Goal: Transaction & Acquisition: Download file/media

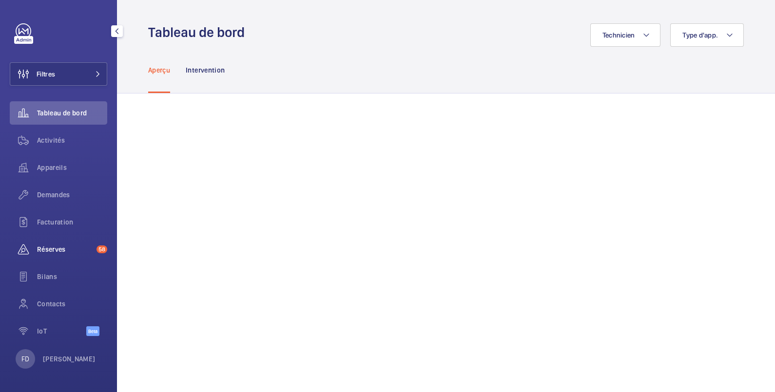
click at [61, 247] on span "Réserves" at bounding box center [65, 250] width 56 height 10
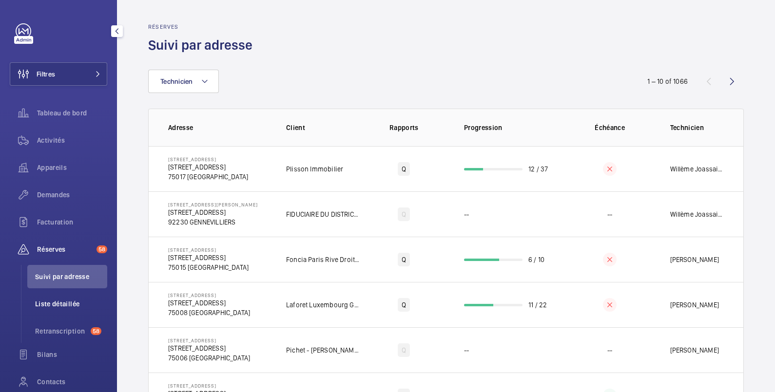
click at [53, 302] on span "Liste détaillée" at bounding box center [71, 304] width 72 height 10
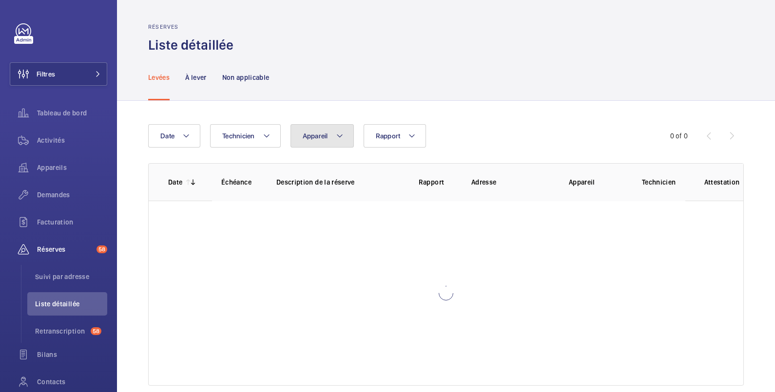
click at [317, 133] on span "Appareil" at bounding box center [315, 136] width 25 height 8
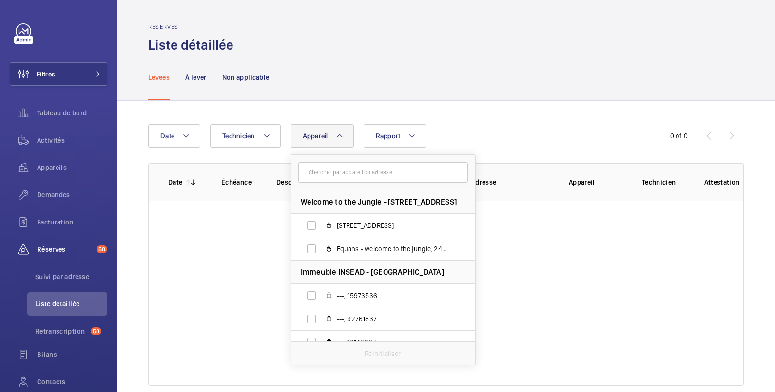
click at [313, 170] on input "text" at bounding box center [383, 172] width 170 height 20
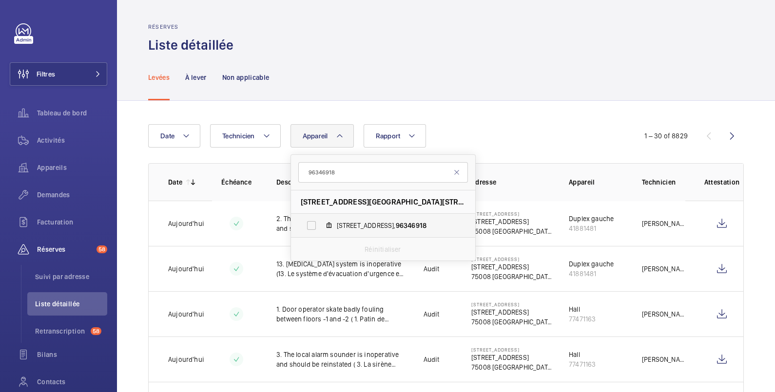
type input "96346918"
click at [314, 224] on label "138 avenue Gambetta paris 75020, 96346918" at bounding box center [375, 225] width 169 height 23
click at [314, 224] on input "138 avenue Gambetta paris 75020, 96346918" at bounding box center [311, 225] width 19 height 19
checkbox input "true"
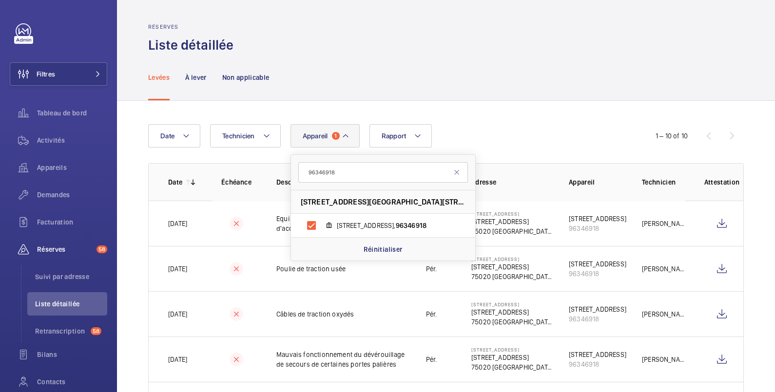
click at [404, 66] on div "Levées À lever Non applicable" at bounding box center [445, 77] width 595 height 46
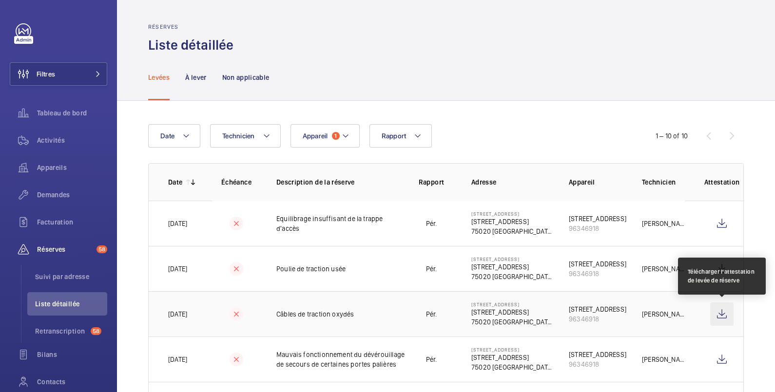
click at [722, 315] on wm-front-icon-button at bounding box center [721, 314] width 23 height 23
